Goal: Task Accomplishment & Management: Manage account settings

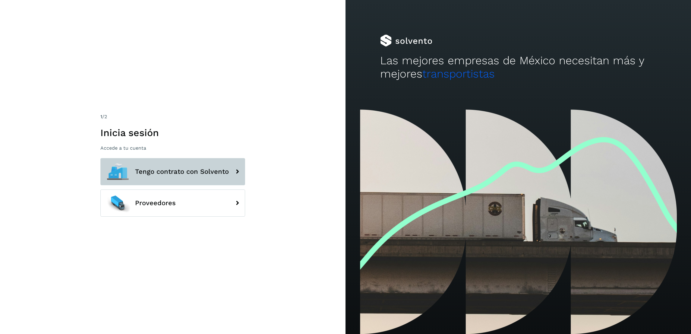
click at [158, 169] on span "Tengo contrato con Solvento" at bounding box center [182, 171] width 94 height 7
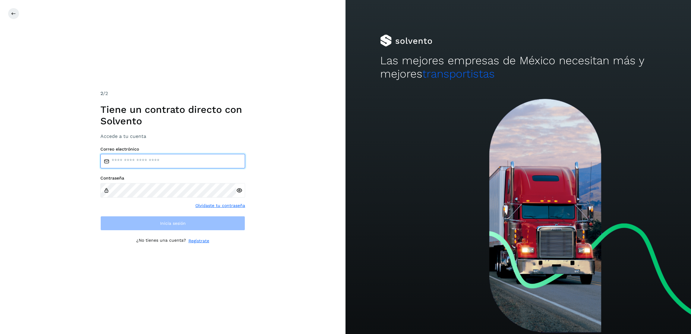
type input "**********"
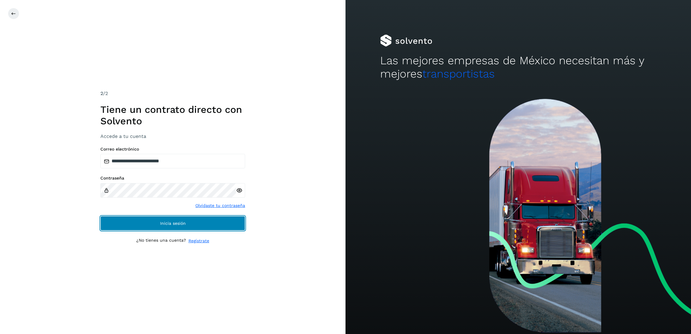
click at [213, 226] on button "Inicia sesión" at bounding box center [172, 223] width 145 height 14
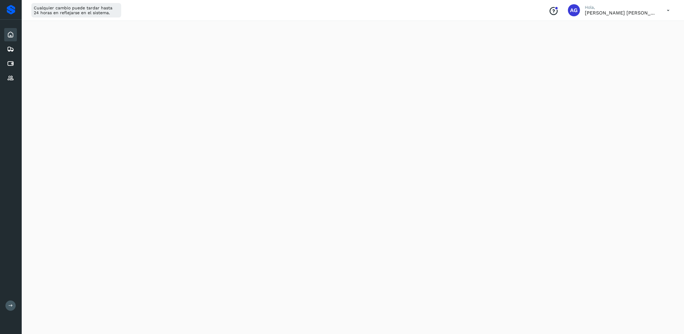
scroll to position [90, 0]
click at [7, 63] on icon at bounding box center [10, 63] width 7 height 7
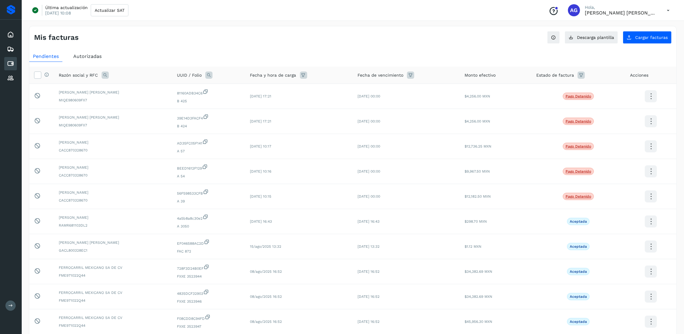
click at [90, 54] on span "Autorizadas" at bounding box center [87, 56] width 28 height 6
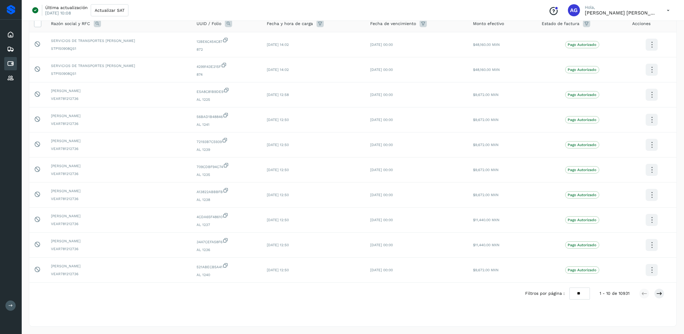
scroll to position [52, 0]
click at [661, 295] on icon at bounding box center [659, 293] width 6 height 6
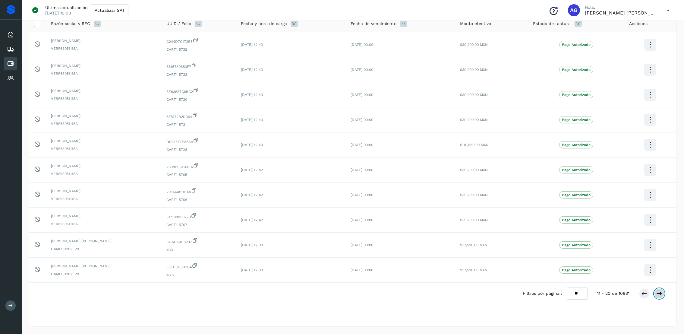
click at [661, 295] on icon at bounding box center [659, 293] width 6 height 6
click at [661, 293] on icon at bounding box center [659, 293] width 6 height 6
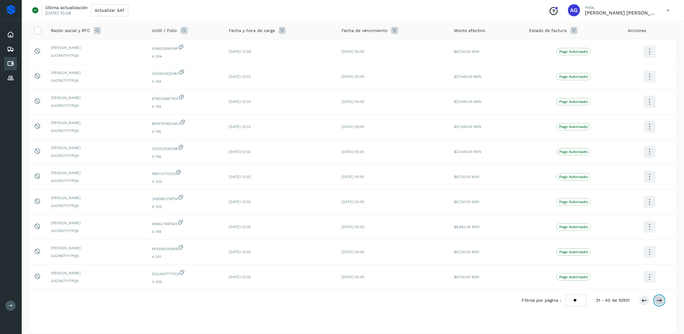
scroll to position [45, 0]
